Goal: Information Seeking & Learning: Understand process/instructions

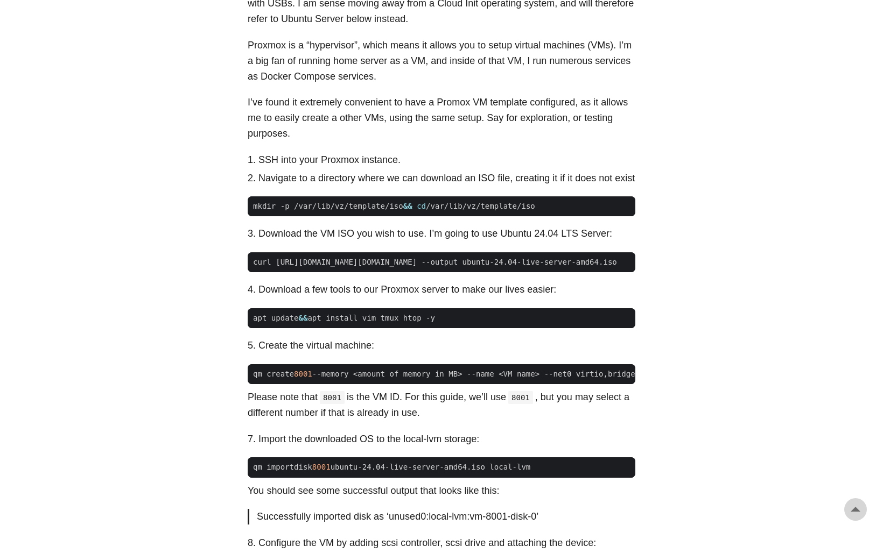
scroll to position [538, 0]
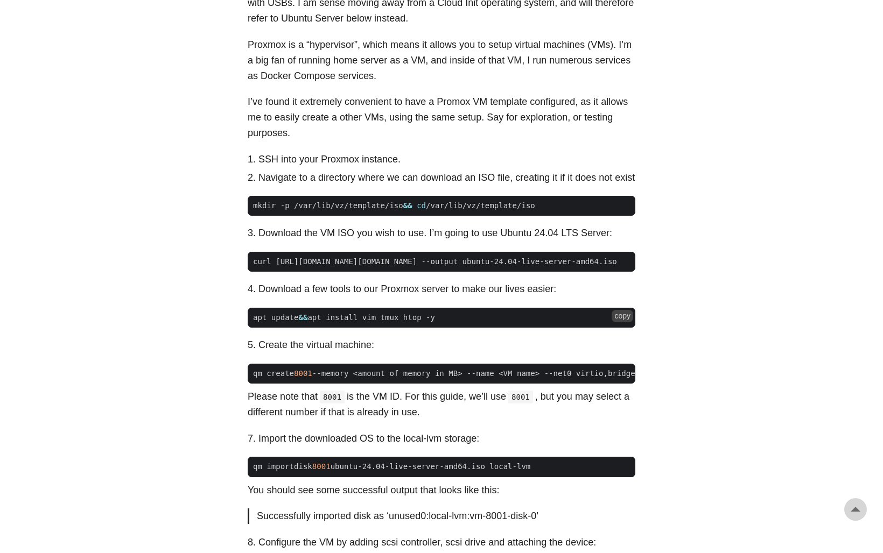
click at [316, 324] on span "apt update && apt install vim tmux htop -y" at bounding box center [344, 317] width 193 height 11
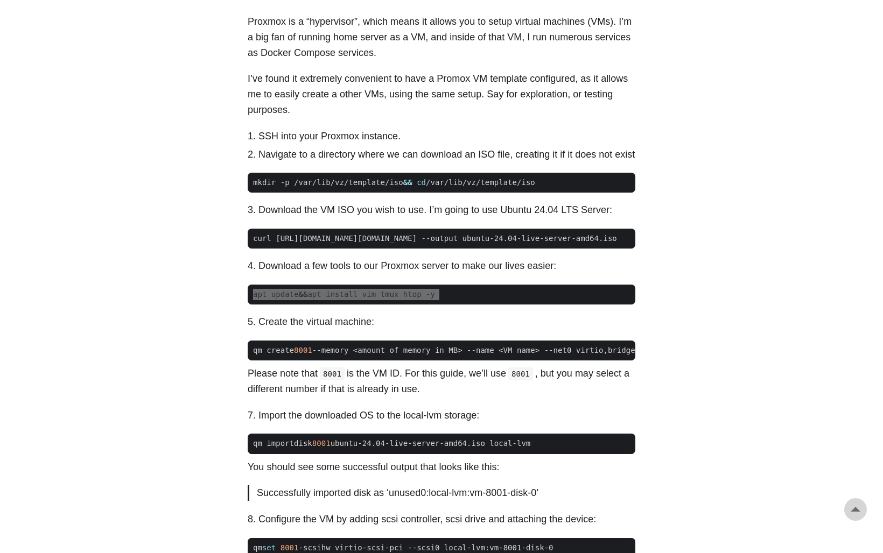
scroll to position [566, 0]
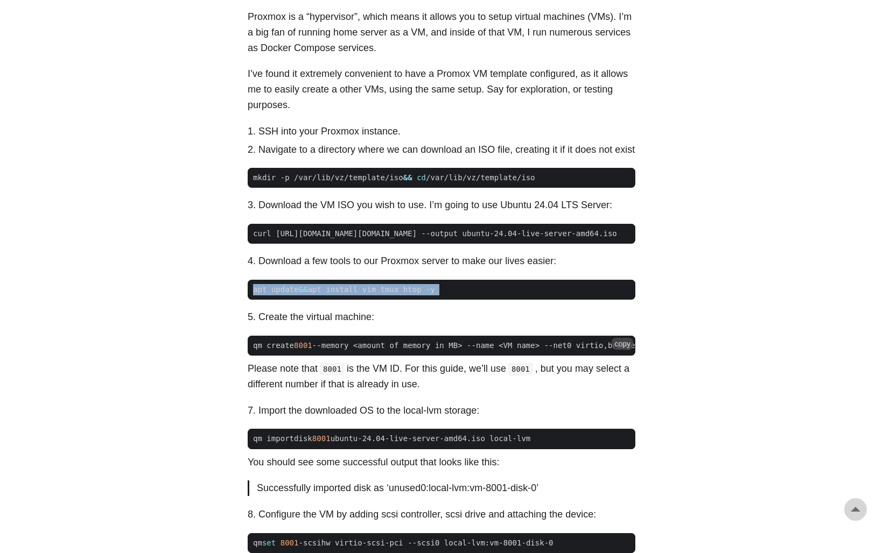
click at [301, 350] on span "8001" at bounding box center [303, 345] width 18 height 9
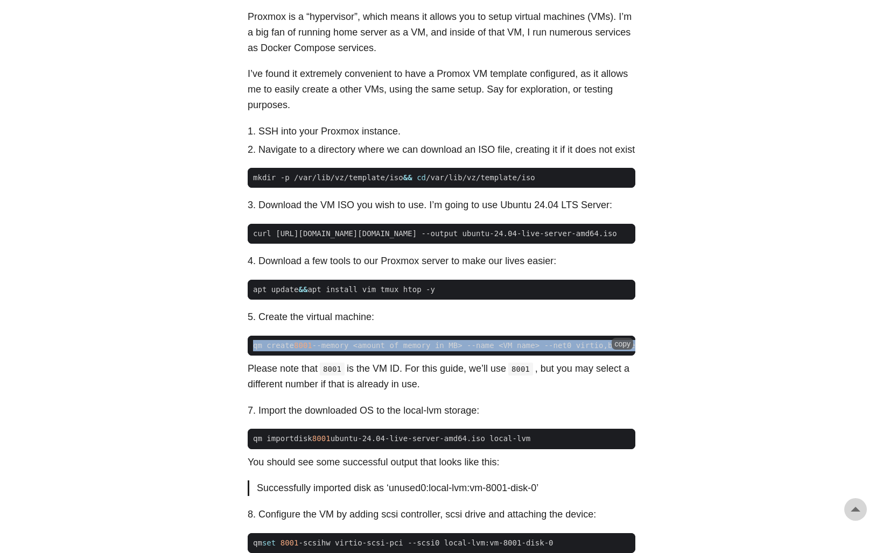
click at [301, 350] on span "8001" at bounding box center [303, 345] width 18 height 9
click at [347, 445] on span "qm importdisk 8001 ubuntu-24.04-live-server-amd64.iso local-lvm" at bounding box center [392, 438] width 288 height 11
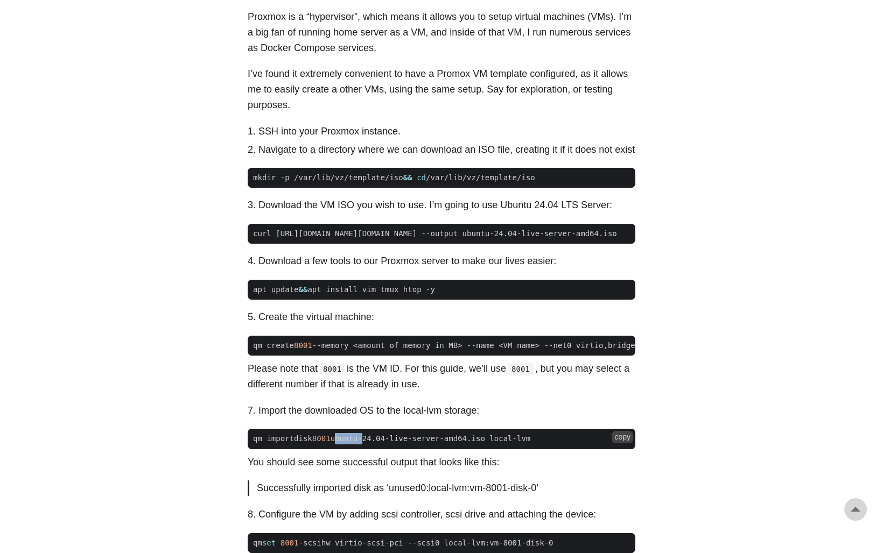
click at [347, 445] on span "qm importdisk 8001 ubuntu-24.04-live-server-amd64.iso local-lvm" at bounding box center [392, 438] width 288 height 11
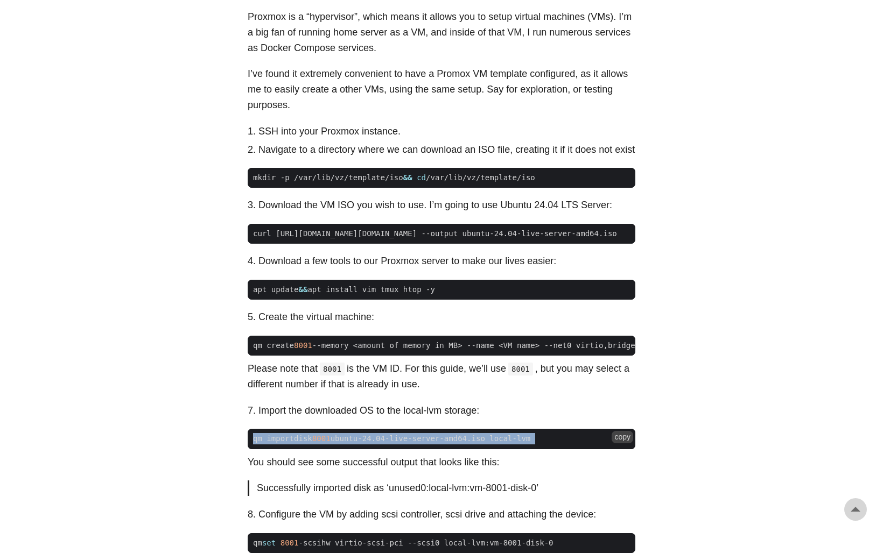
click at [347, 445] on span "qm importdisk 8001 ubuntu-24.04-live-server-amd64.iso local-lvm" at bounding box center [392, 438] width 288 height 11
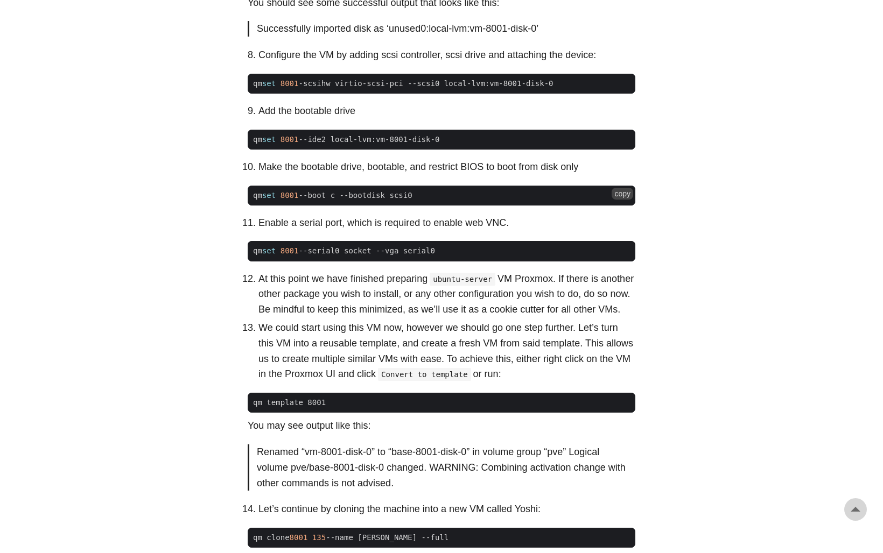
scroll to position [1032, 0]
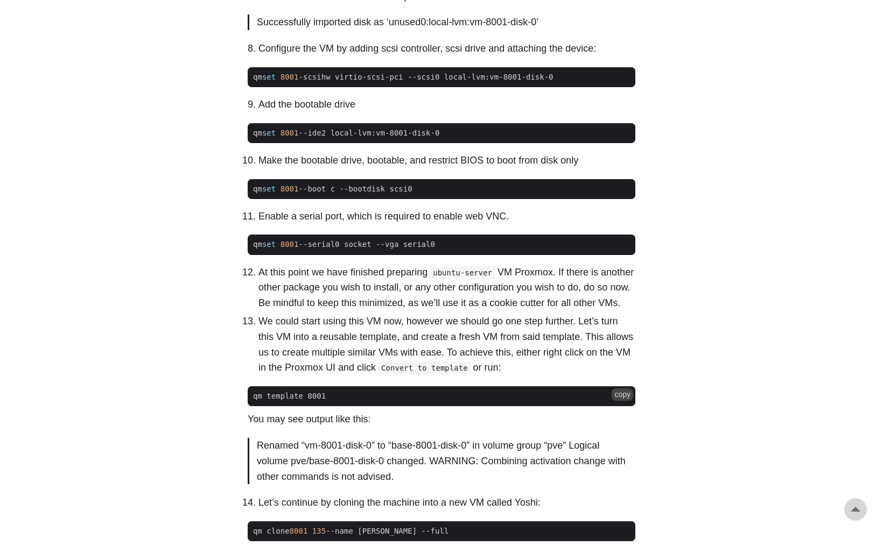
click at [261, 400] on span "qm template 8001" at bounding box center [289, 396] width 73 height 9
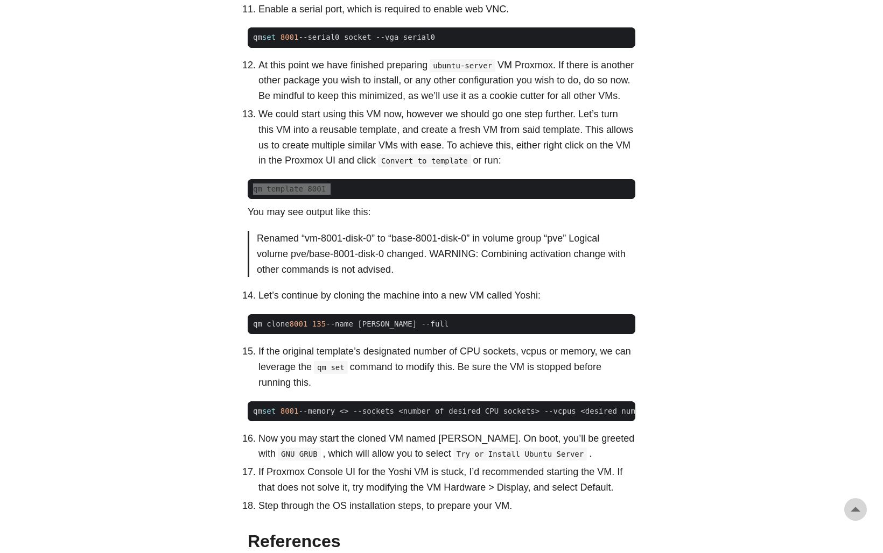
scroll to position [1251, 0]
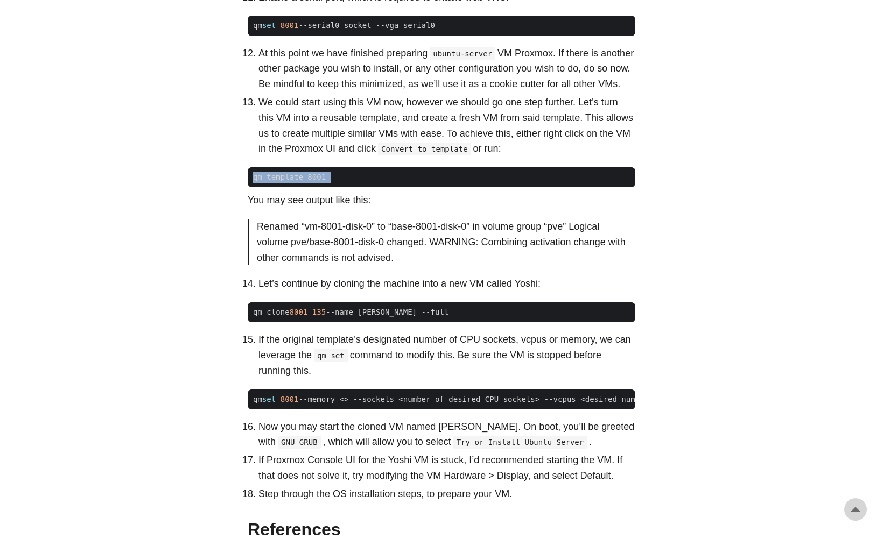
click at [336, 318] on span "qm clone 8001 135 --name [PERSON_NAME] --full" at bounding box center [351, 312] width 206 height 11
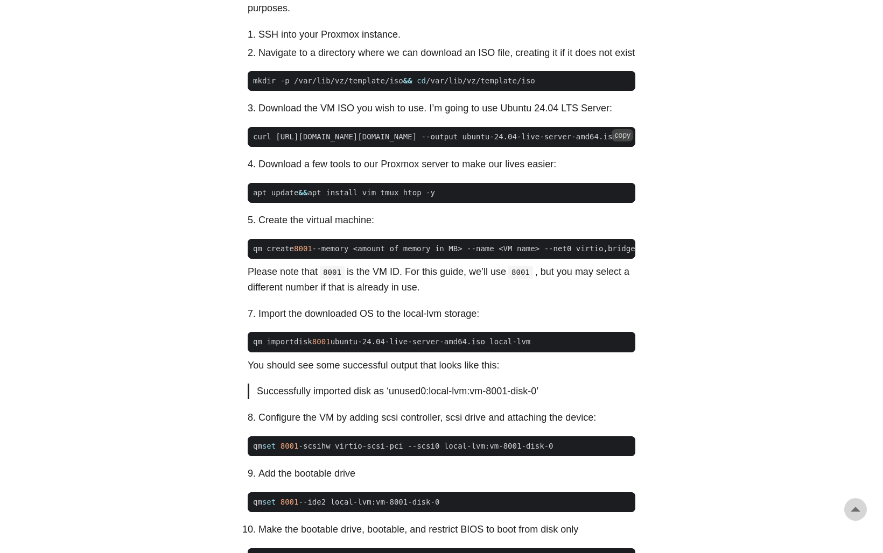
scroll to position [0, 0]
click at [276, 143] on span "curl [URL][DOMAIN_NAME][DOMAIN_NAME] --output ubuntu-24.04-live-server-amd64.iso" at bounding box center [435, 136] width 375 height 11
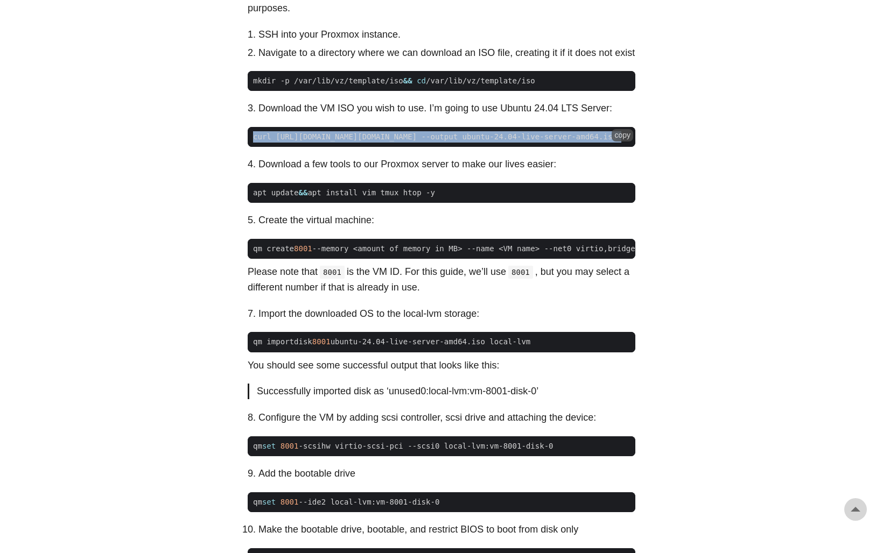
click at [276, 143] on span "curl [URL][DOMAIN_NAME][DOMAIN_NAME] --output ubuntu-24.04-live-server-amd64.iso" at bounding box center [435, 136] width 375 height 11
copy div "curl [URL][DOMAIN_NAME][DOMAIN_NAME] --output ubuntu-24.04-live-server-amd64.is…"
